Goal: Transaction & Acquisition: Purchase product/service

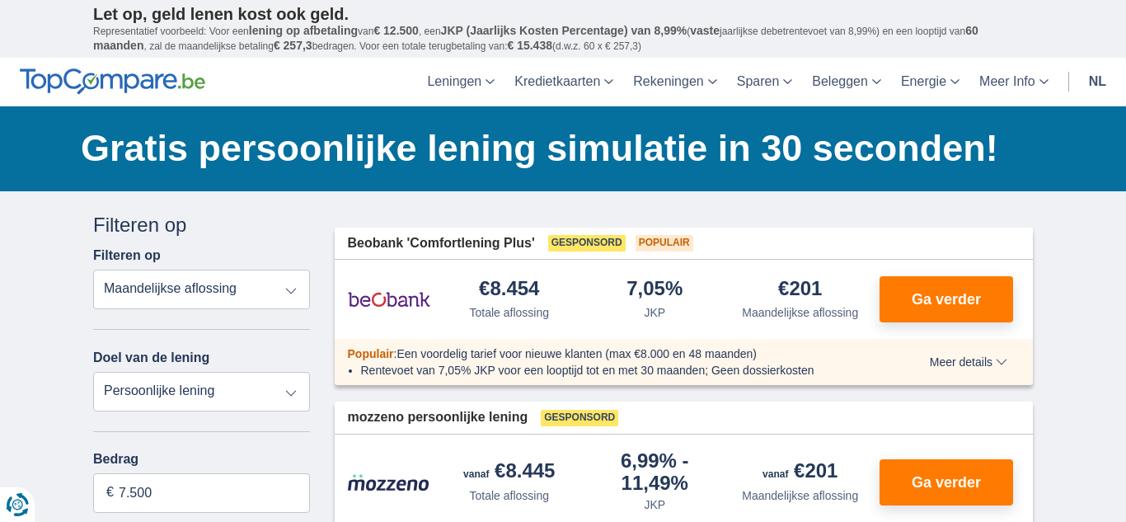
click at [293, 300] on select "Totale aflossing JKP Maandelijkse aflossing" at bounding box center [201, 290] width 217 height 40
click at [93, 270] on select "Totale aflossing JKP Maandelijkse aflossing" at bounding box center [201, 290] width 217 height 40
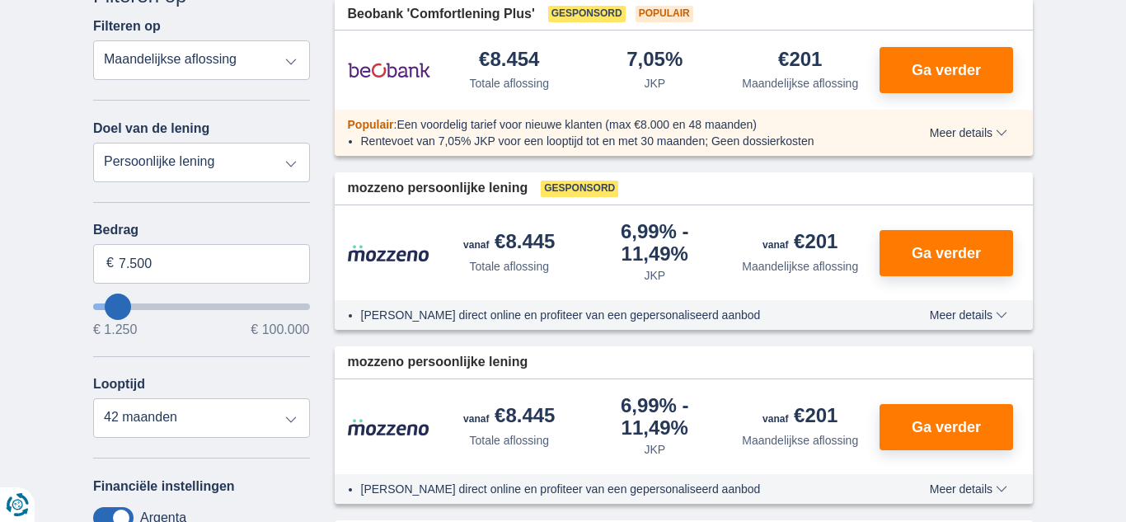
scroll to position [219, 0]
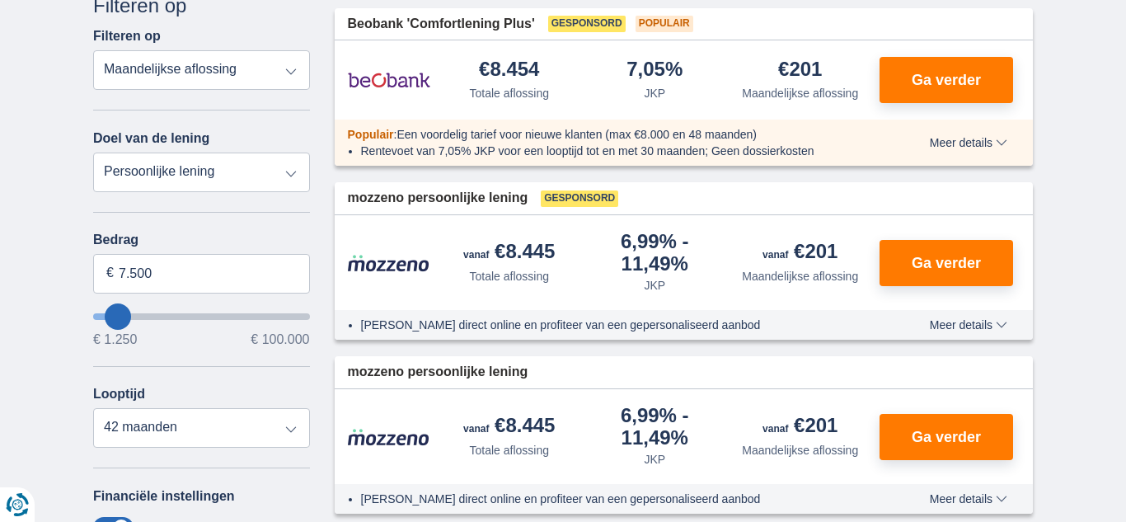
type input "1.250"
type input "1250"
select select "24"
type input "1250"
click at [94, 316] on input "wantToBorrow" at bounding box center [201, 316] width 217 height 7
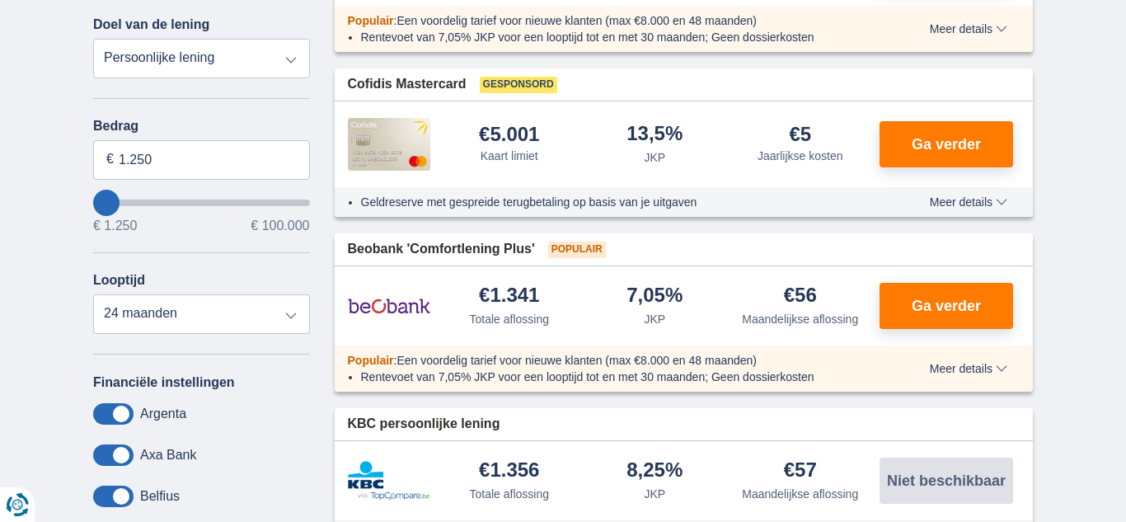
scroll to position [326, 0]
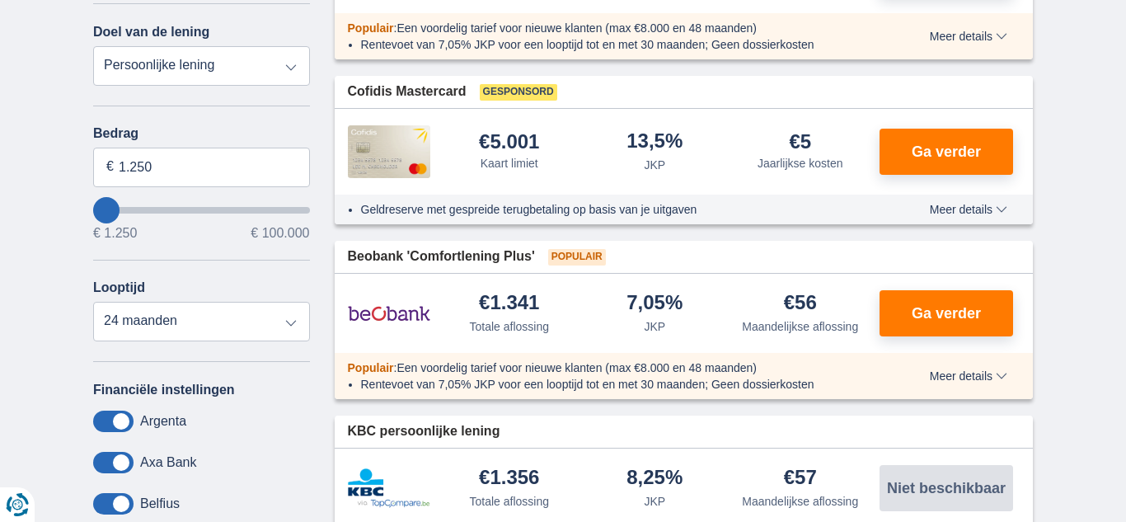
click at [93, 214] on input "wantToBorrow" at bounding box center [201, 210] width 217 height 7
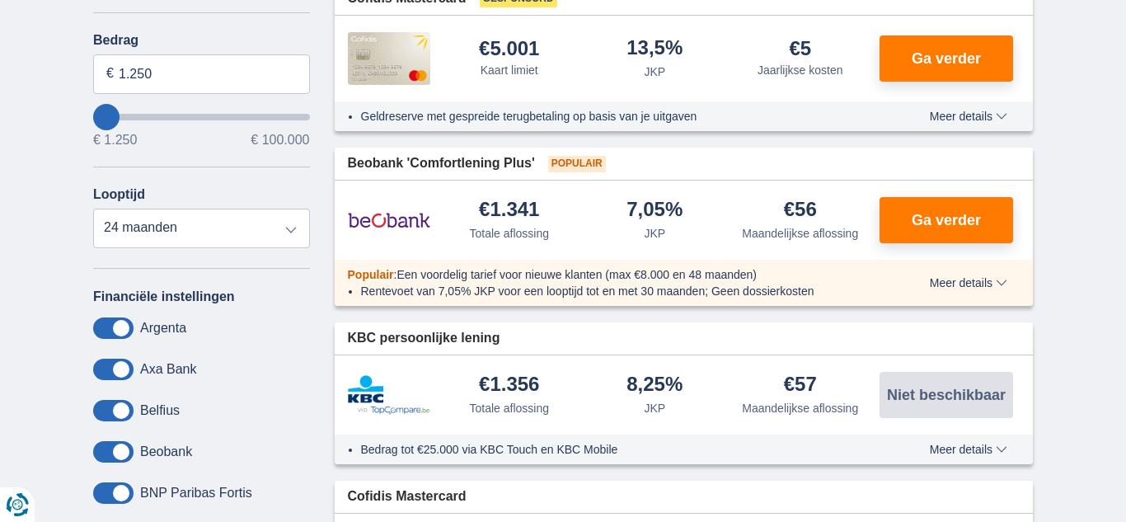
scroll to position [404, 0]
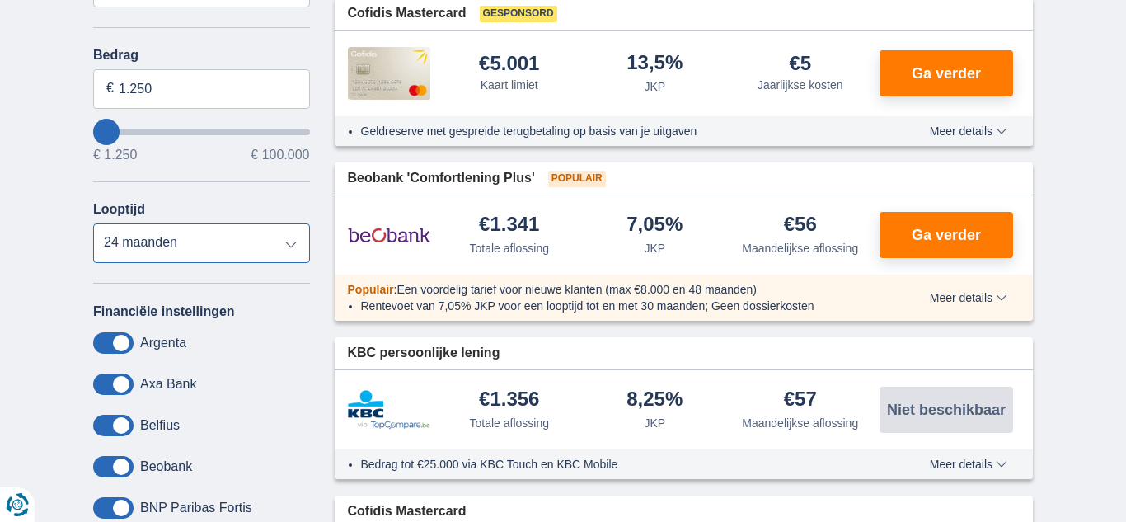
click at [291, 251] on select "12 maanden 18 maanden 24 maanden" at bounding box center [201, 243] width 217 height 40
click at [93, 224] on select "12 maanden 18 maanden 24 maanden" at bounding box center [201, 243] width 217 height 40
click at [920, 232] on span "Ga verder" at bounding box center [946, 235] width 69 height 15
